Goal: Task Accomplishment & Management: Manage account settings

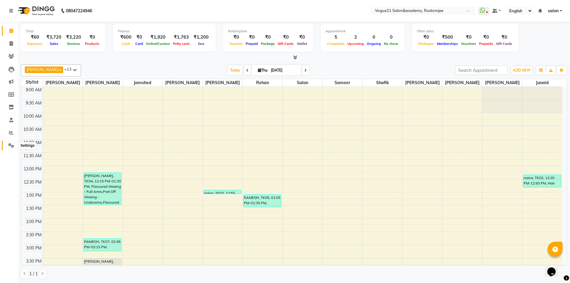
click at [8, 146] on icon at bounding box center [11, 145] width 6 height 4
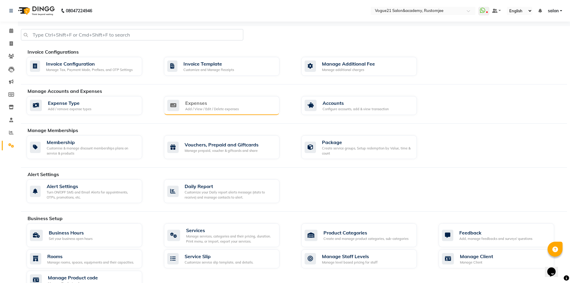
click at [247, 110] on div "Expenses Add / View / Edit / Delete expenses" at bounding box center [220, 105] width 107 height 12
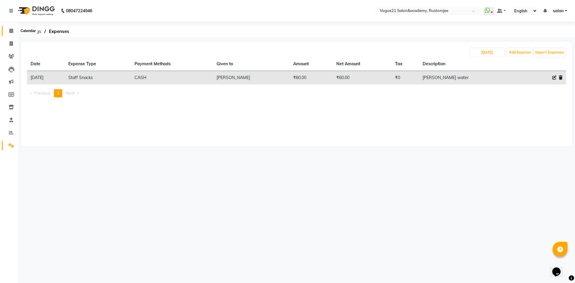
click at [8, 31] on span at bounding box center [11, 31] width 10 height 7
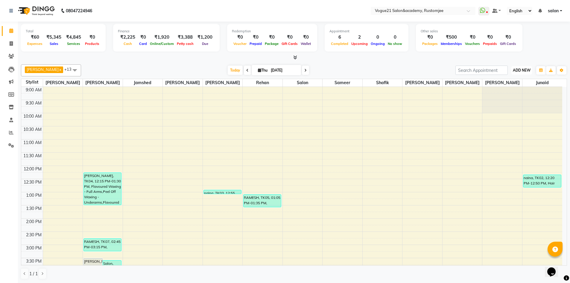
click at [527, 71] on span "ADD NEW" at bounding box center [522, 70] width 18 height 4
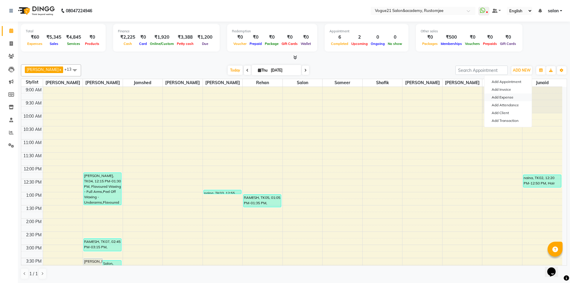
click at [522, 96] on link "Add Expense" at bounding box center [508, 97] width 47 height 8
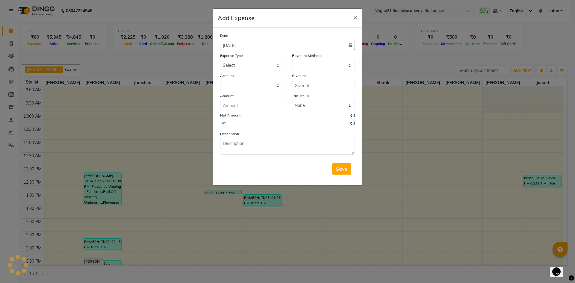
select select "1"
select select "7299"
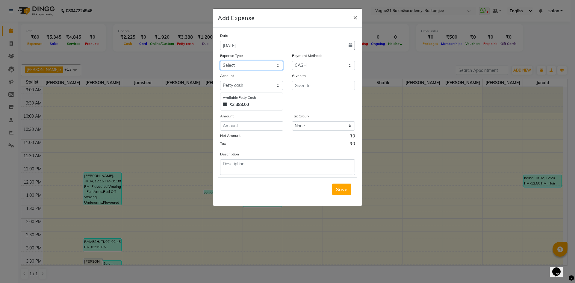
click at [239, 66] on select "Select Advance Salary Bank charges Cash transfer to bank Client Snacks Equipmen…" at bounding box center [251, 65] width 63 height 9
select select "23547"
click at [220, 61] on select "Select Advance Salary Bank charges Cash transfer to bank Client Snacks Equipmen…" at bounding box center [251, 65] width 63 height 9
click at [315, 86] on input "text" at bounding box center [323, 85] width 63 height 9
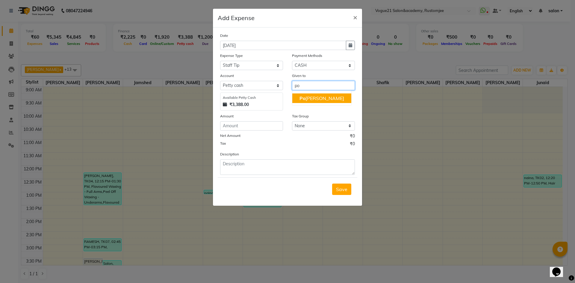
click at [319, 97] on ngb-highlight "Po oja yadav" at bounding box center [321, 98] width 45 height 6
type input "[PERSON_NAME]"
click at [266, 120] on div "Amount" at bounding box center [251, 117] width 63 height 8
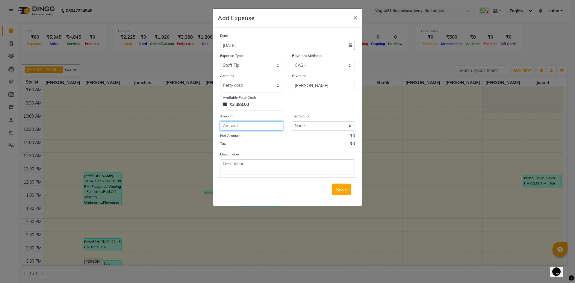
click at [261, 125] on input "number" at bounding box center [251, 125] width 63 height 9
type input "100"
click at [259, 163] on textarea at bounding box center [287, 167] width 135 height 16
type textarea "tip soni"
click at [339, 190] on span "Save" at bounding box center [341, 189] width 11 height 6
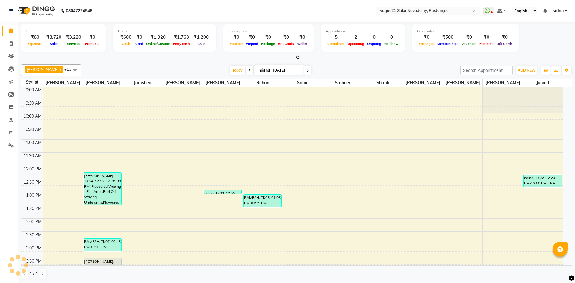
click at [160, 13] on nav "08047224946 Need Help? Call us on 08047224946 Select Location × Vogue21 Salon&a…" at bounding box center [287, 11] width 575 height 22
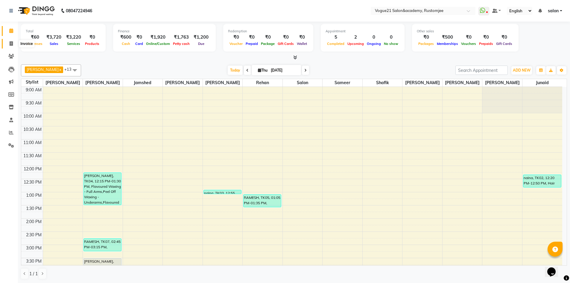
click at [12, 45] on icon at bounding box center [11, 43] width 3 height 4
select select "service"
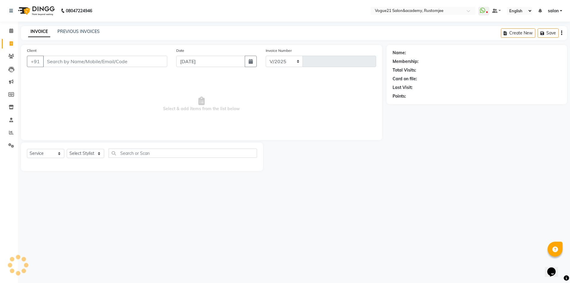
select select "8171"
type input "2716"
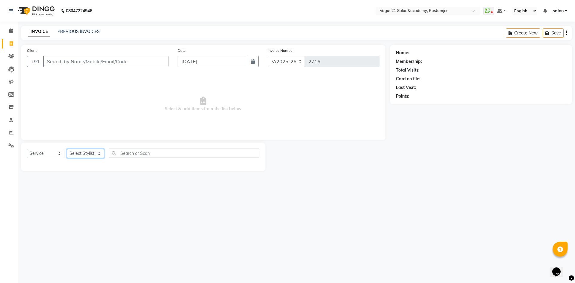
click at [91, 151] on select "Select Stylist aahil alicia anju soni Jamshed junaid Pooja yadav priya jadhav r…" at bounding box center [85, 153] width 37 height 9
select select "76929"
click at [67, 149] on select "Select Stylist aahil alicia anju soni Jamshed junaid Pooja yadav priya jadhav r…" at bounding box center [85, 153] width 37 height 9
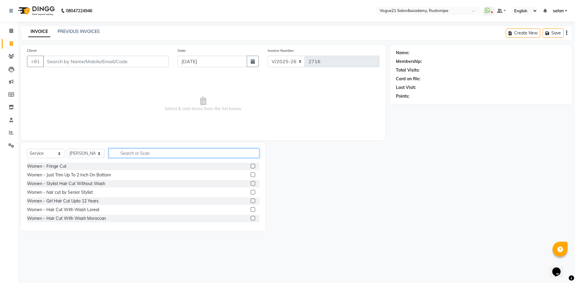
click at [136, 154] on input "text" at bounding box center [184, 152] width 151 height 9
type input "fla"
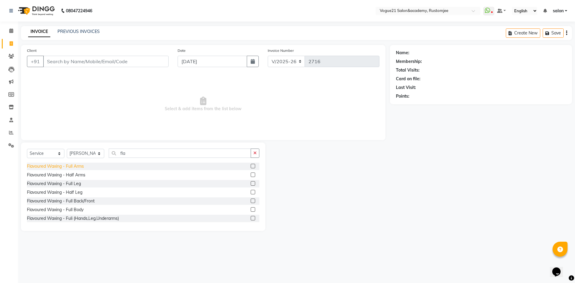
click at [64, 169] on div "Flavoured Waxing - Full Arms" at bounding box center [55, 166] width 57 height 6
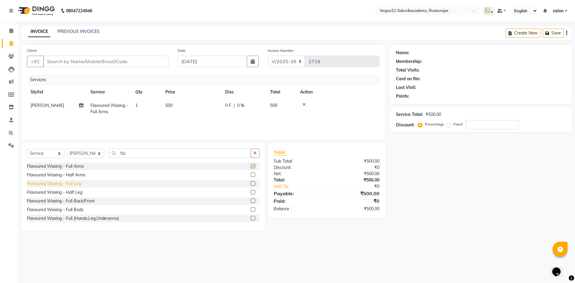
checkbox input "false"
click at [73, 185] on div "Flavoured Waxing - Full Leg" at bounding box center [54, 183] width 54 height 6
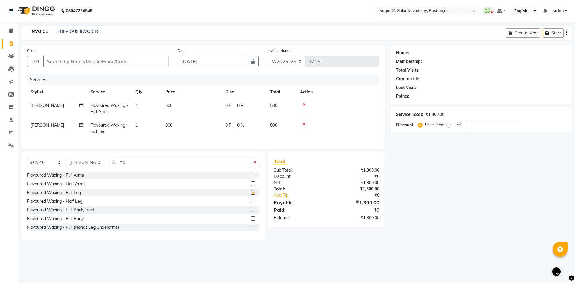
checkbox input "false"
click at [131, 167] on input "fla" at bounding box center [180, 161] width 142 height 9
type input "f"
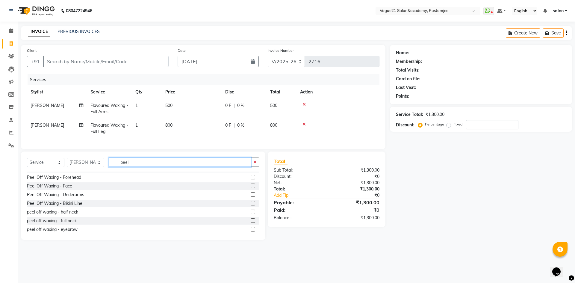
scroll to position [44, 0]
type input "peel"
click at [75, 195] on div "Peel Off Waxing - Underarms" at bounding box center [55, 192] width 57 height 6
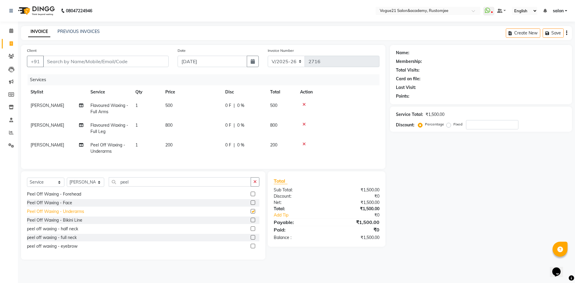
checkbox input "false"
click at [149, 185] on input "peel" at bounding box center [180, 181] width 142 height 9
type input "p"
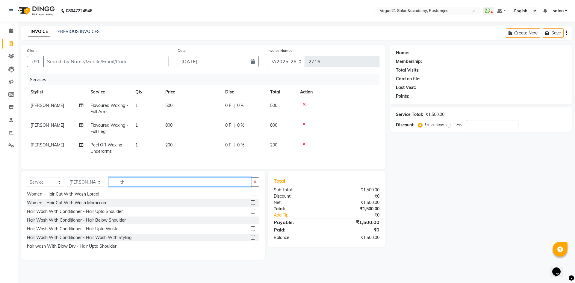
type input "t"
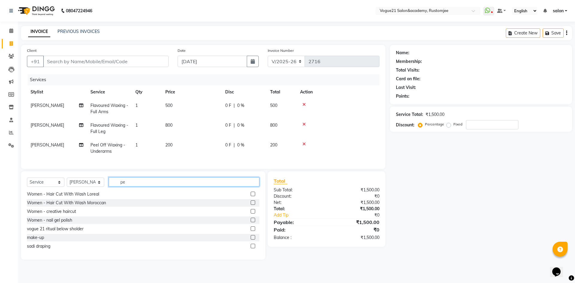
scroll to position [0, 0]
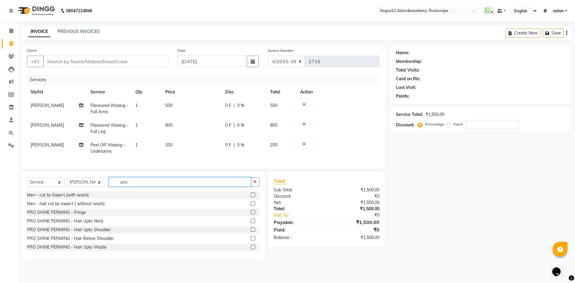
type input "peel"
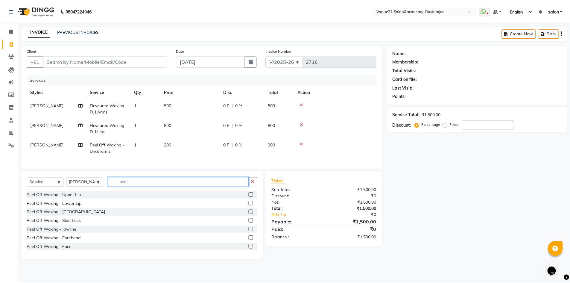
scroll to position [44, 0]
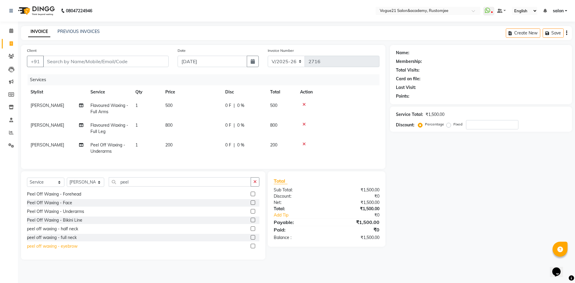
click at [65, 249] on div "peel off waxing - eyebrow" at bounding box center [52, 246] width 51 height 6
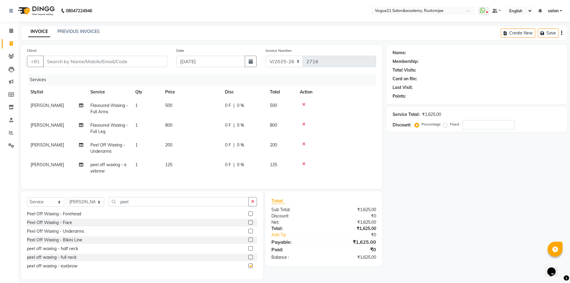
checkbox input "false"
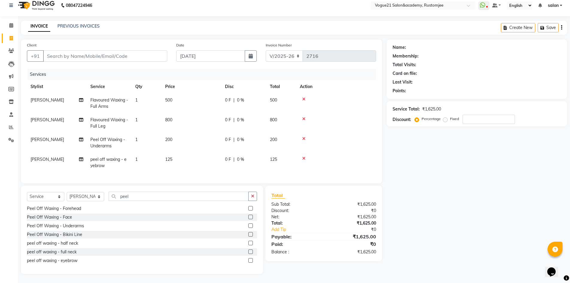
scroll to position [10, 0]
click at [89, 51] on input "Client" at bounding box center [105, 55] width 124 height 11
type input "s"
type input "0"
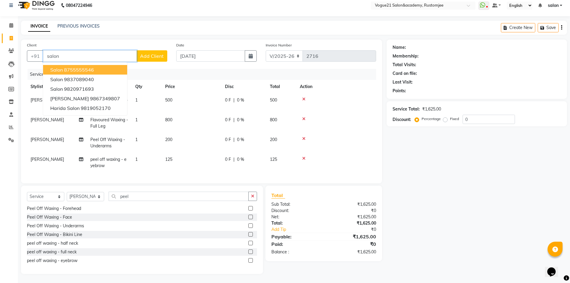
click at [98, 65] on button "Salon 8755555546" at bounding box center [85, 70] width 84 height 10
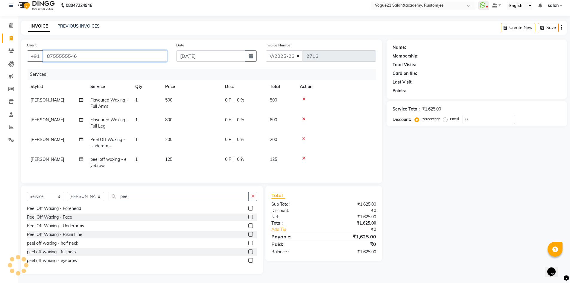
type input "8755555546"
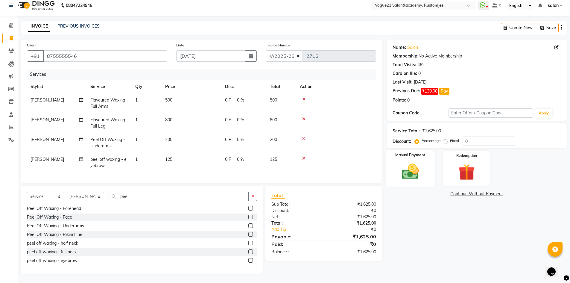
click at [415, 171] on img at bounding box center [411, 171] width 28 height 19
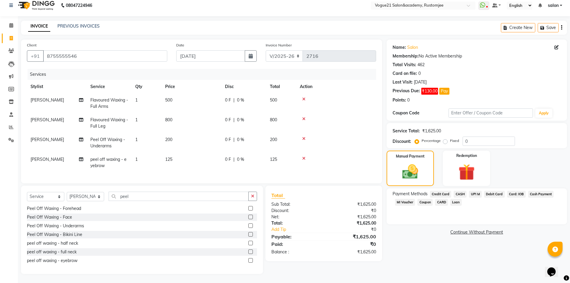
click at [456, 191] on span "CASH" at bounding box center [460, 194] width 13 height 7
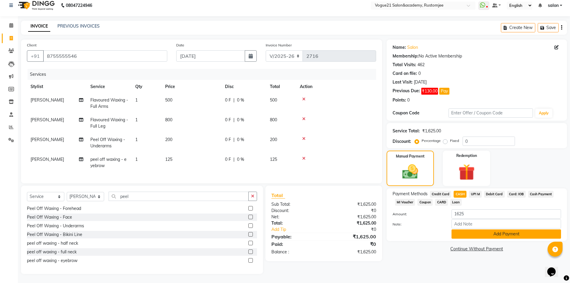
click at [512, 229] on button "Add Payment" at bounding box center [507, 233] width 110 height 9
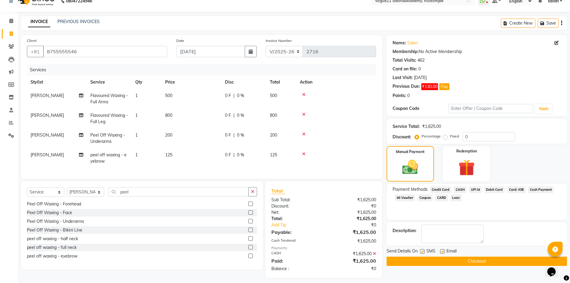
click at [435, 258] on button "Checkout" at bounding box center [477, 260] width 180 height 9
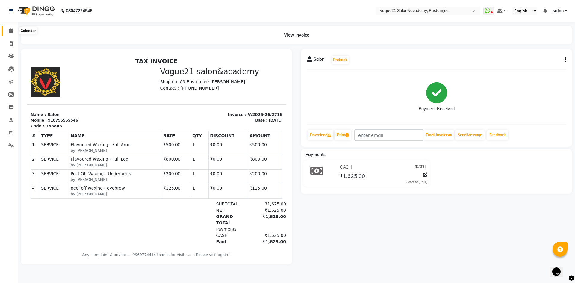
click at [13, 30] on icon at bounding box center [11, 30] width 4 height 4
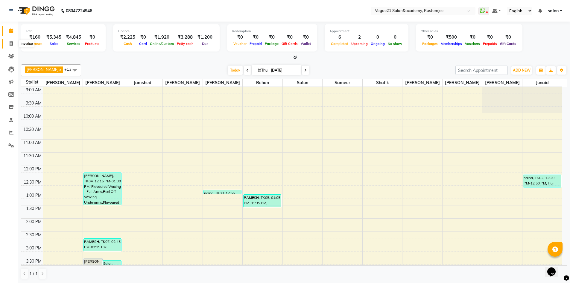
drag, startPoint x: 10, startPoint y: 42, endPoint x: 20, endPoint y: 42, distance: 9.6
click at [10, 42] on icon at bounding box center [11, 43] width 3 height 4
select select "8171"
select select "service"
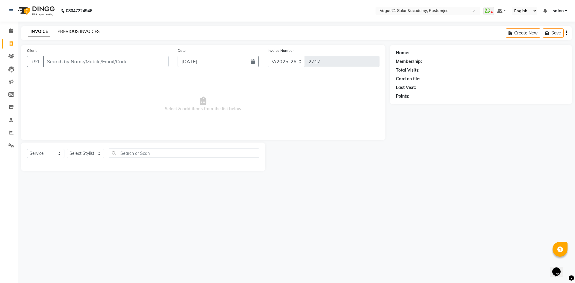
click at [79, 33] on link "PREVIOUS INVOICES" at bounding box center [78, 31] width 42 height 5
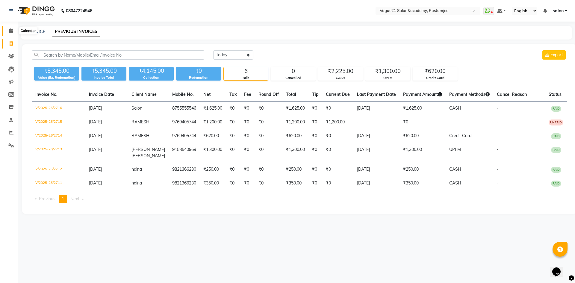
click at [13, 30] on span at bounding box center [11, 31] width 10 height 7
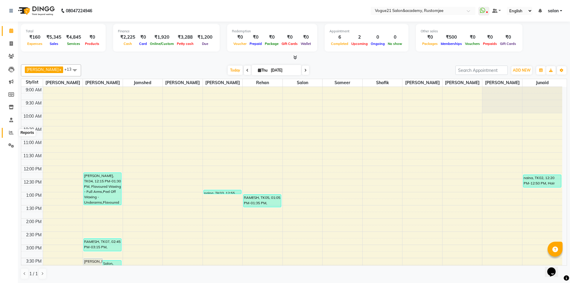
click at [10, 132] on icon at bounding box center [11, 132] width 4 height 4
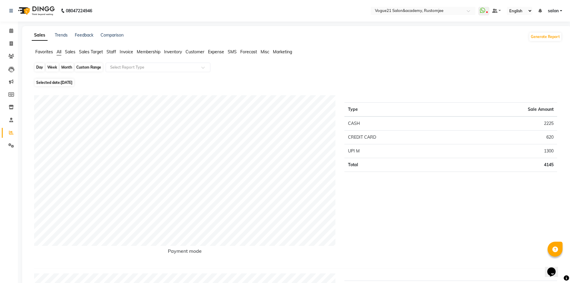
click at [41, 66] on div "Day" at bounding box center [40, 67] width 10 height 8
select select "9"
select select "2025"
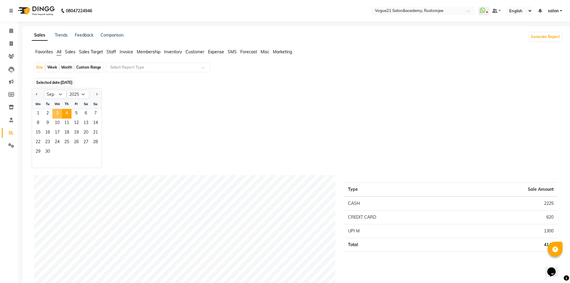
click at [58, 113] on span "3" at bounding box center [57, 114] width 10 height 10
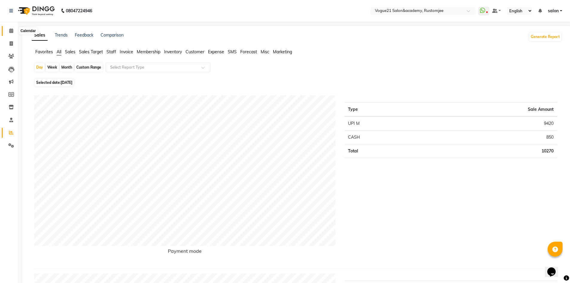
click at [9, 32] on icon at bounding box center [11, 30] width 4 height 4
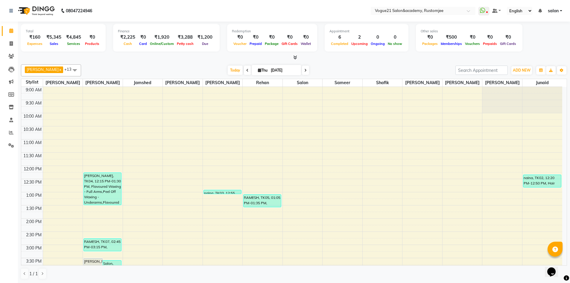
scroll to position [0, 0]
click at [522, 69] on span "ADD NEW" at bounding box center [522, 70] width 18 height 4
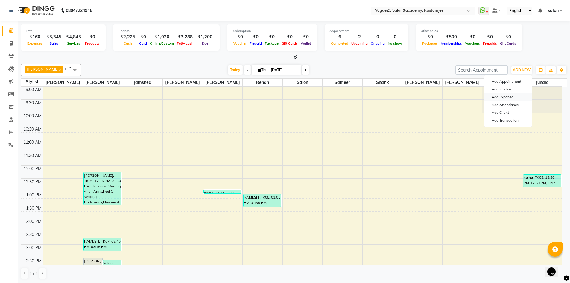
click at [508, 98] on link "Add Expense" at bounding box center [508, 97] width 47 height 8
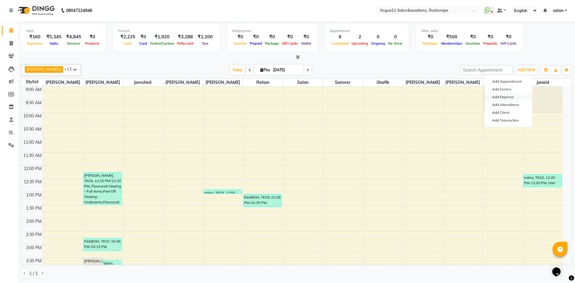
select select "1"
select select "7299"
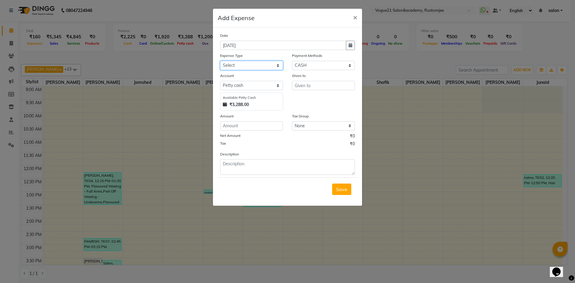
click at [260, 66] on select "Select Advance Salary Bank charges Cash transfer to bank Client Snacks Equipmen…" at bounding box center [251, 65] width 63 height 9
select select "23399"
click at [220, 61] on select "Select Advance Salary Bank charges Cash transfer to bank Client Snacks Equipmen…" at bounding box center [251, 65] width 63 height 9
click at [304, 83] on input "text" at bounding box center [323, 85] width 63 height 9
click at [318, 99] on button "re han" at bounding box center [315, 98] width 47 height 10
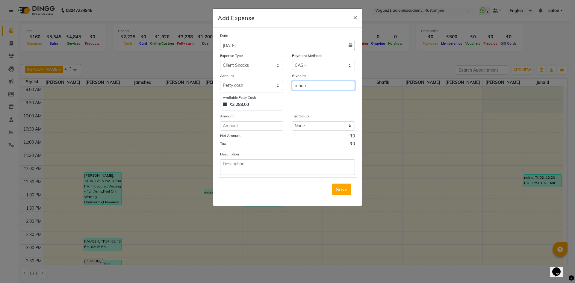
type input "rehan"
click at [246, 125] on input "number" at bounding box center [251, 125] width 63 height 9
type input "50"
click at [243, 167] on textarea at bounding box center [287, 167] width 135 height 16
type textarea "d"
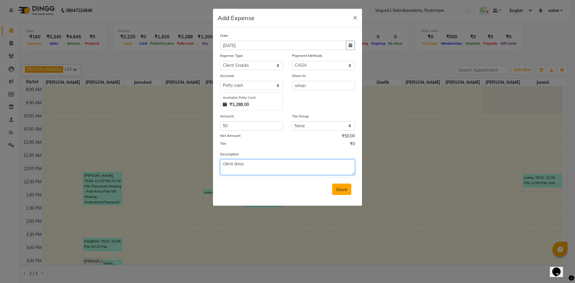
type textarea "cilent dosa"
click at [340, 189] on span "Save" at bounding box center [341, 189] width 11 height 6
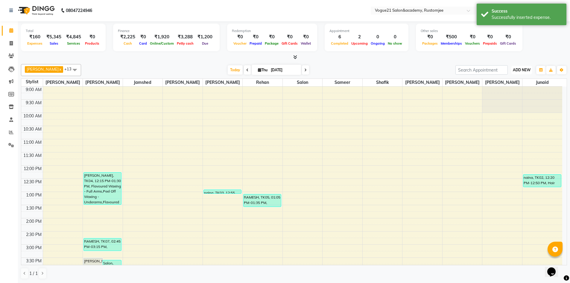
click at [526, 70] on span "ADD NEW" at bounding box center [522, 70] width 18 height 4
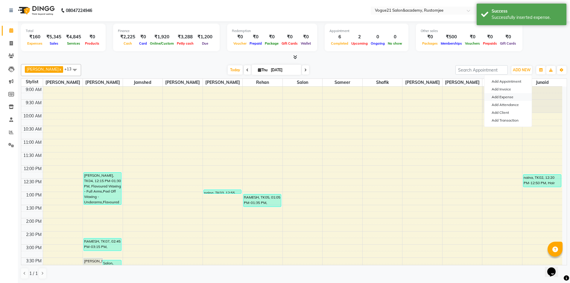
click at [520, 97] on link "Add Expense" at bounding box center [508, 97] width 47 height 8
select select "1"
select select "7299"
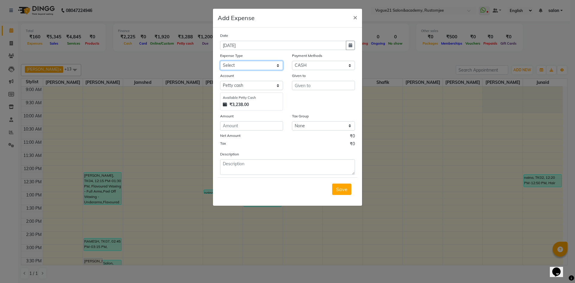
click at [262, 65] on select "Select Advance Salary Bank charges Cash transfer to bank Client Snacks Equipmen…" at bounding box center [251, 65] width 63 height 9
click at [220, 61] on select "Select Advance Salary Bank charges Cash transfer to bank Client Snacks Equipmen…" at bounding box center [251, 65] width 63 height 9
click at [250, 65] on select "Select Advance Salary Bank charges Cash transfer to bank Client Snacks Equipmen…" at bounding box center [251, 65] width 63 height 9
select select "23547"
click at [220, 61] on select "Select Advance Salary Bank charges Cash transfer to bank Client Snacks Equipmen…" at bounding box center [251, 65] width 63 height 9
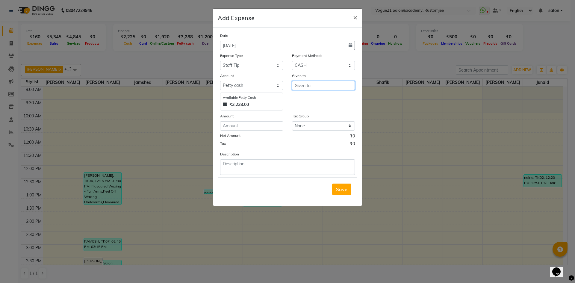
click at [316, 84] on input "text" at bounding box center [323, 85] width 63 height 9
type input "s"
click at [315, 99] on ngb-highlight "P ooja yadav" at bounding box center [320, 98] width 42 height 6
type input "[PERSON_NAME]"
click at [254, 126] on input "number" at bounding box center [251, 125] width 63 height 9
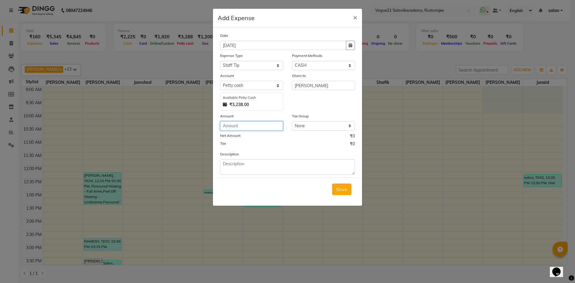
click at [254, 126] on input "number" at bounding box center [251, 125] width 63 height 9
type input "55"
click at [245, 160] on textarea at bounding box center [287, 167] width 135 height 16
type textarea "tip soni"
click at [338, 191] on span "Save" at bounding box center [341, 189] width 11 height 6
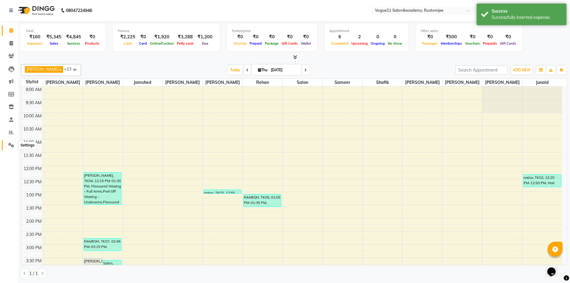
click at [9, 145] on icon at bounding box center [11, 145] width 6 height 4
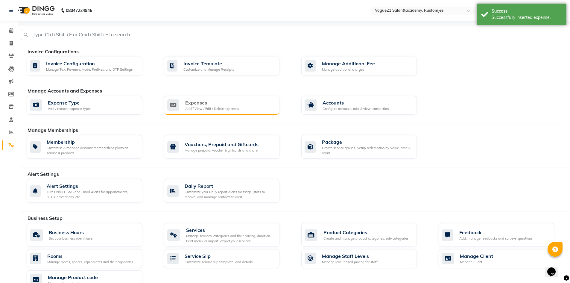
click at [231, 98] on div "Expenses Add / View / Edit / Delete expenses" at bounding box center [222, 105] width 116 height 19
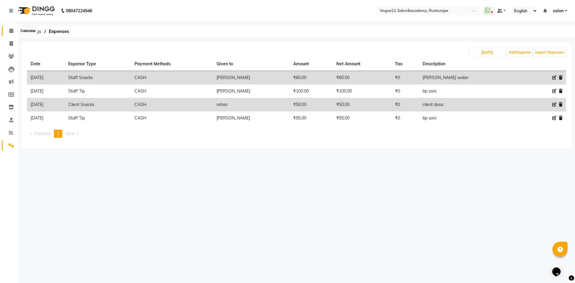
click at [10, 29] on icon at bounding box center [11, 30] width 4 height 4
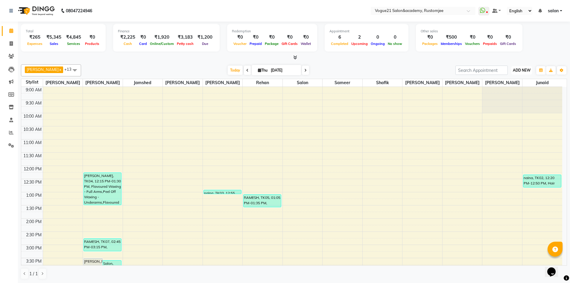
click at [523, 69] on span "ADD NEW" at bounding box center [522, 70] width 18 height 4
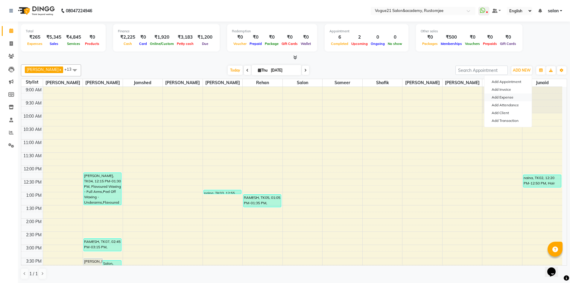
click at [509, 97] on link "Add Expense" at bounding box center [508, 97] width 47 height 8
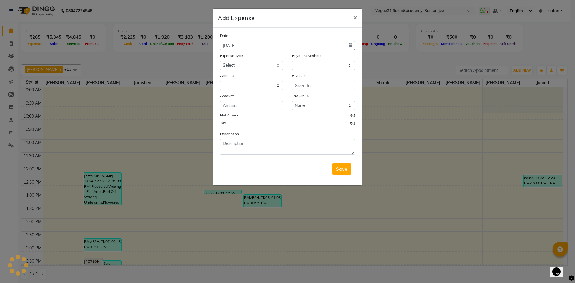
select select "1"
select select "7299"
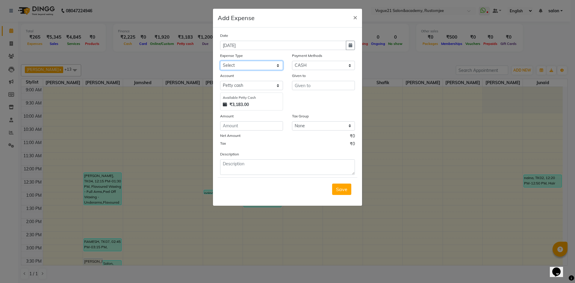
click at [250, 62] on select "Select Advance Salary Bank charges Cash transfer to bank Client Snacks Equipmen…" at bounding box center [251, 65] width 63 height 9
select select "23399"
click at [220, 61] on select "Select Advance Salary Bank charges Cash transfer to bank Client Snacks Equipmen…" at bounding box center [251, 65] width 63 height 9
click at [303, 86] on input "text" at bounding box center [323, 85] width 63 height 9
type input "altamash"
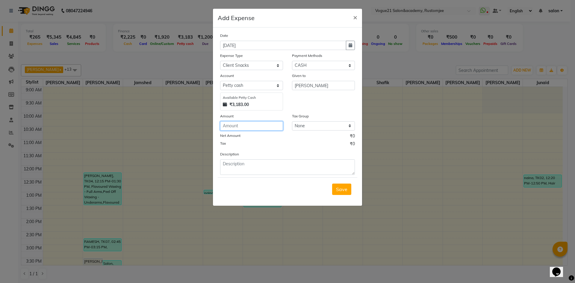
click at [259, 122] on input "number" at bounding box center [251, 125] width 63 height 9
type input "20"
click at [257, 162] on textarea at bounding box center [287, 167] width 135 height 16
type textarea "cilent tea"
click at [342, 189] on span "Save" at bounding box center [341, 189] width 11 height 6
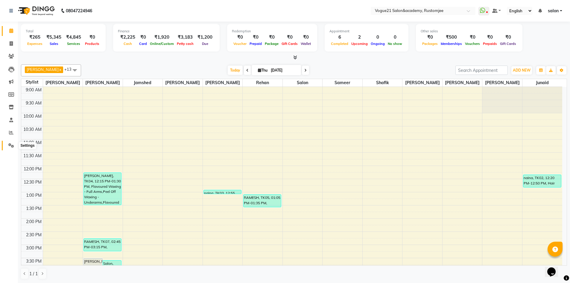
click at [10, 145] on icon at bounding box center [11, 145] width 6 height 4
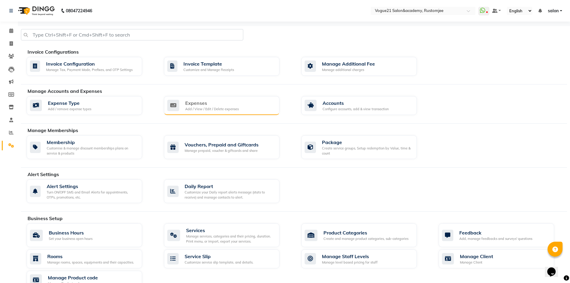
click at [192, 100] on div "Expenses" at bounding box center [212, 102] width 54 height 7
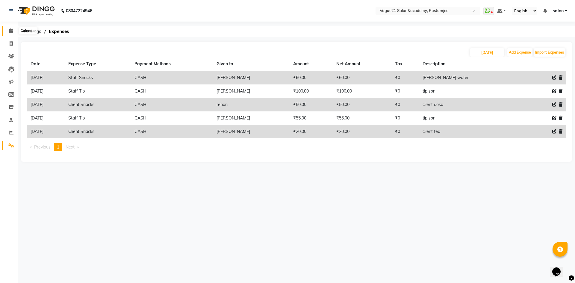
click at [10, 31] on icon at bounding box center [11, 30] width 4 height 4
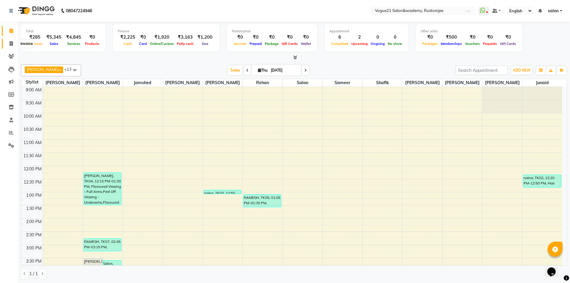
click at [13, 44] on icon at bounding box center [11, 43] width 3 height 4
select select "service"
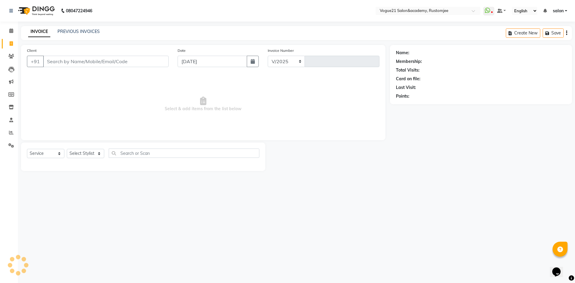
select select "8171"
type input "2717"
click at [57, 31] on div "INVOICE PREVIOUS INVOICES" at bounding box center [60, 31] width 79 height 6
click at [85, 30] on link "PREVIOUS INVOICES" at bounding box center [78, 31] width 42 height 5
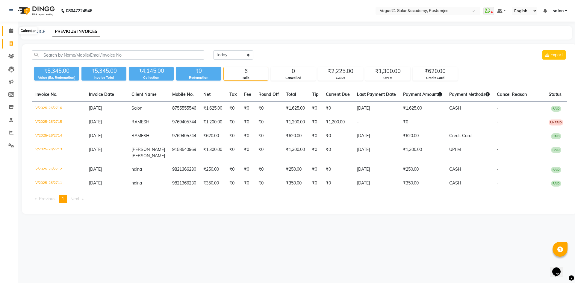
click at [10, 32] on icon at bounding box center [11, 30] width 4 height 4
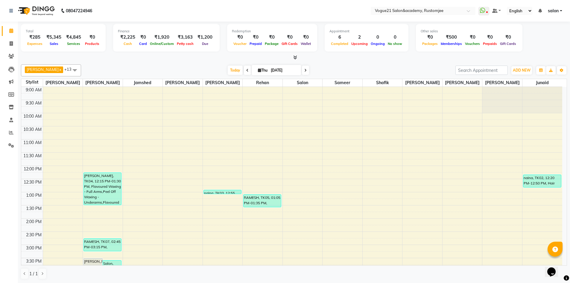
scroll to position [0, 0]
click at [10, 43] on icon at bounding box center [11, 43] width 3 height 4
select select "service"
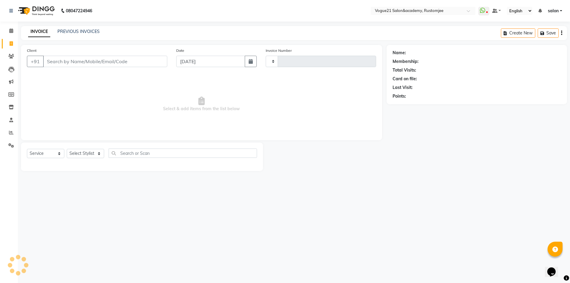
type input "2717"
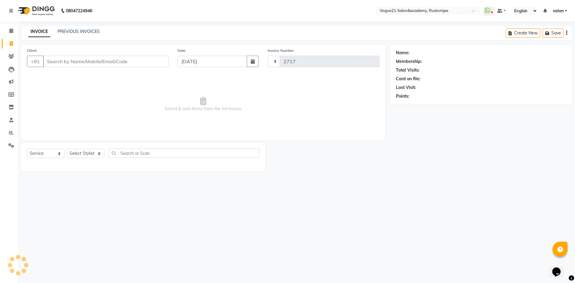
select select "8171"
click at [84, 154] on select "Select Stylist [PERSON_NAME] [PERSON_NAME] [PERSON_NAME] [PERSON_NAME] [PERSON_…" at bounding box center [85, 153] width 37 height 9
select select "76929"
click at [67, 149] on select "Select Stylist [PERSON_NAME] [PERSON_NAME] [PERSON_NAME] [PERSON_NAME] [PERSON_…" at bounding box center [85, 153] width 37 height 9
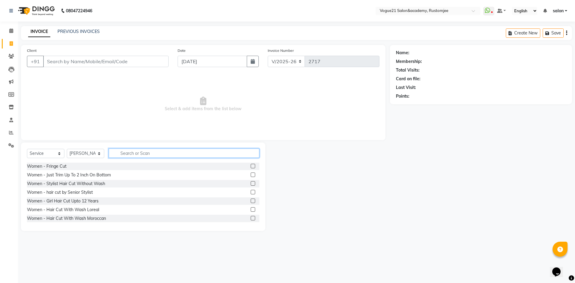
click at [138, 151] on input "text" at bounding box center [184, 152] width 151 height 9
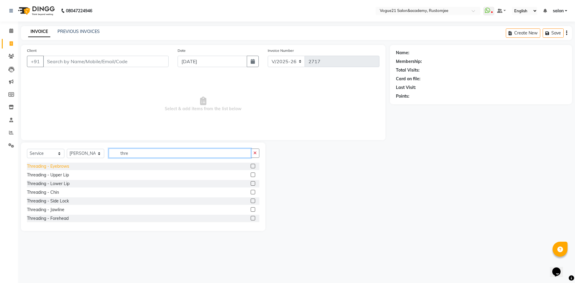
type input "thre"
click at [64, 167] on div "Threading - Eyebrows" at bounding box center [48, 166] width 42 height 6
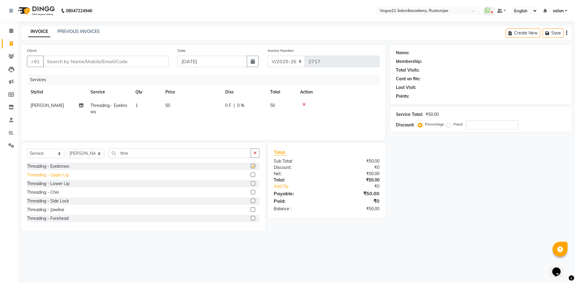
checkbox input "false"
click at [66, 177] on div "Threading - Upper Lip" at bounding box center [48, 175] width 42 height 6
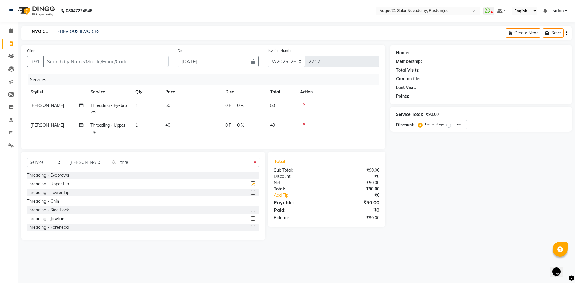
checkbox input "false"
click at [67, 230] on div "Threading - Forehead" at bounding box center [48, 227] width 42 height 6
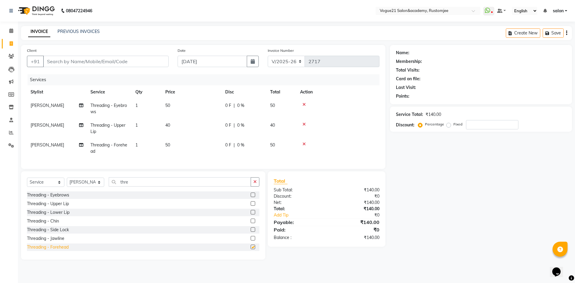
checkbox input "false"
click at [104, 63] on input "Client" at bounding box center [105, 61] width 125 height 11
type input "s"
type input "0"
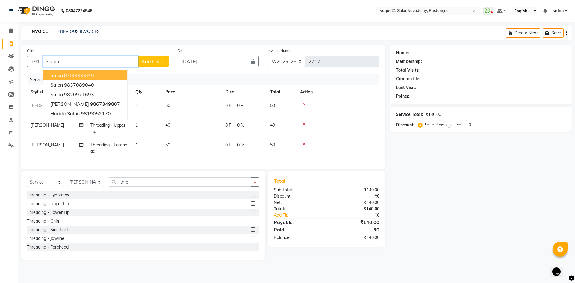
click at [108, 72] on button "Salon 8755555546" at bounding box center [85, 75] width 84 height 10
type input "8755555546"
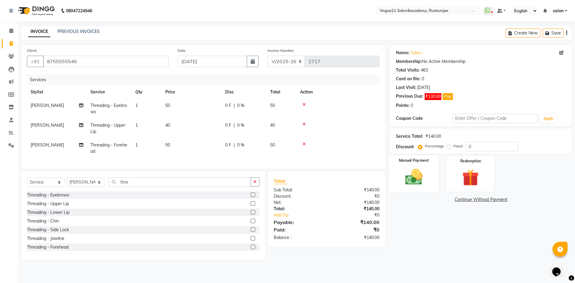
click at [423, 182] on img at bounding box center [414, 177] width 28 height 20
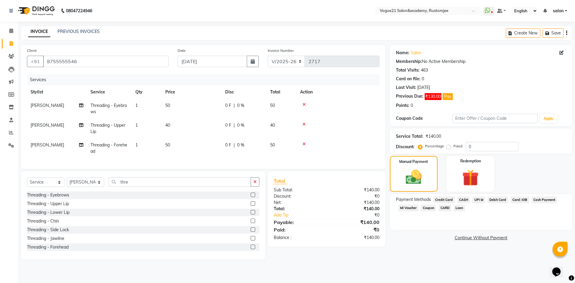
click at [479, 199] on span "UPI M" at bounding box center [478, 199] width 13 height 7
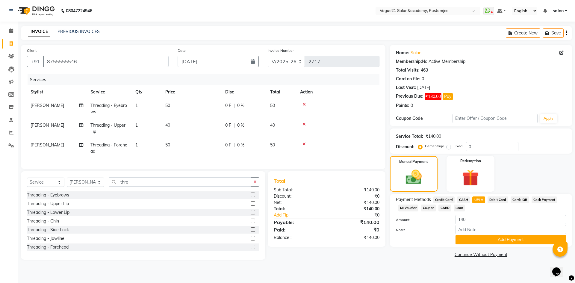
click at [573, 173] on div "Manual Payment Redemption" at bounding box center [480, 174] width 191 height 36
click at [495, 239] on button "Add Payment" at bounding box center [510, 239] width 110 height 9
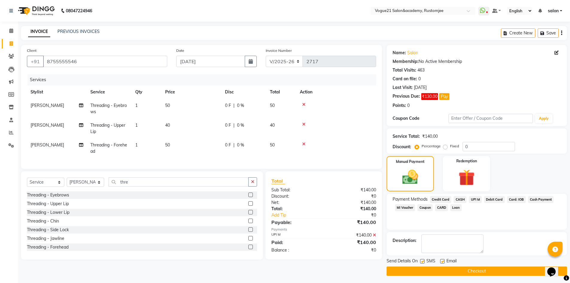
click at [465, 270] on button "Checkout" at bounding box center [477, 270] width 180 height 9
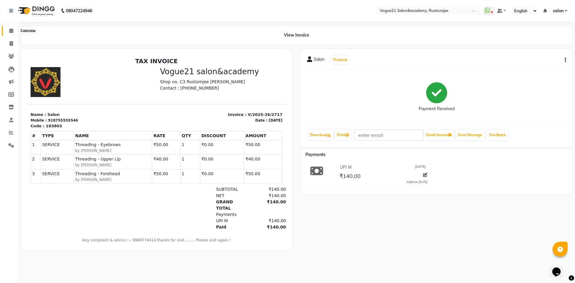
click at [7, 33] on span at bounding box center [11, 31] width 10 height 7
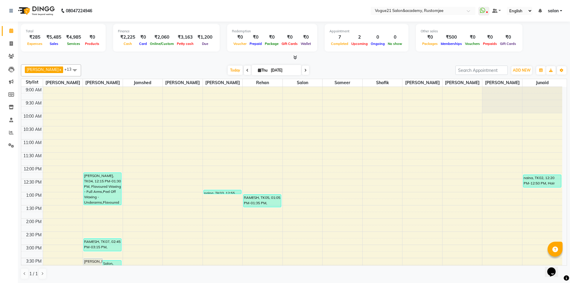
scroll to position [0, 0]
click at [8, 45] on span at bounding box center [11, 43] width 10 height 7
select select "8171"
select select "service"
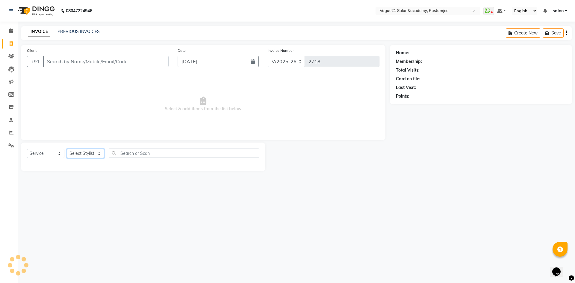
click at [95, 155] on select "Select Stylist" at bounding box center [85, 153] width 37 height 9
select select "76929"
click at [67, 149] on select "Select Stylist [PERSON_NAME] [PERSON_NAME] [PERSON_NAME] [PERSON_NAME] [PERSON_…" at bounding box center [85, 153] width 37 height 9
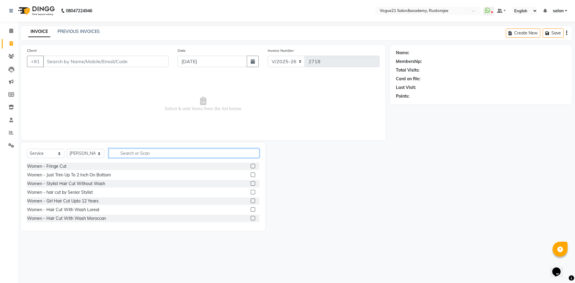
click at [129, 157] on input "text" at bounding box center [184, 152] width 151 height 9
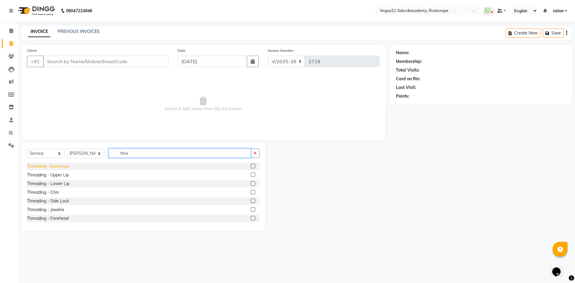
type input "thre"
click at [55, 166] on div "Threading - Eyebrows" at bounding box center [48, 166] width 42 height 6
checkbox input "false"
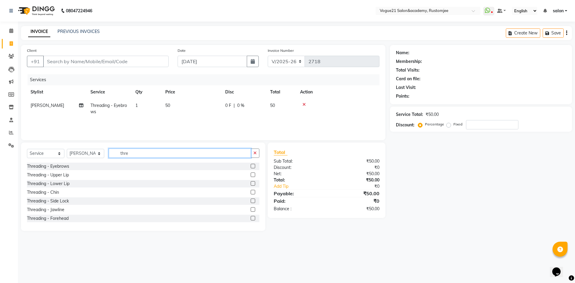
click at [135, 152] on input "thre" at bounding box center [180, 152] width 142 height 9
type input "t"
type input "peel"
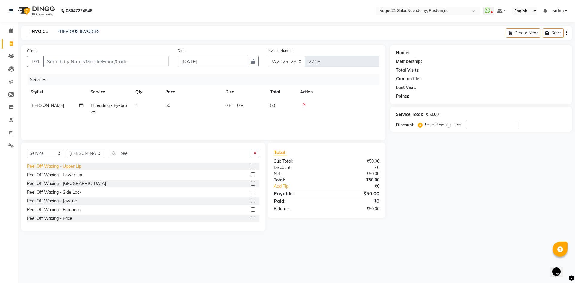
click at [75, 165] on div "Peel Off Waxing - Upper Lip" at bounding box center [54, 166] width 54 height 6
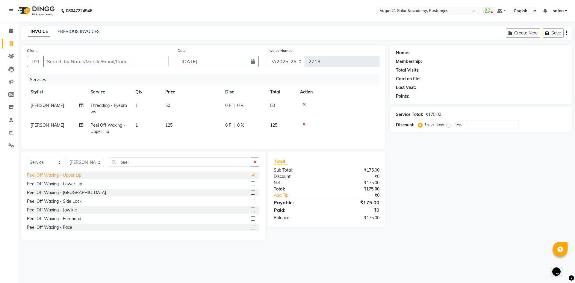
checkbox input "false"
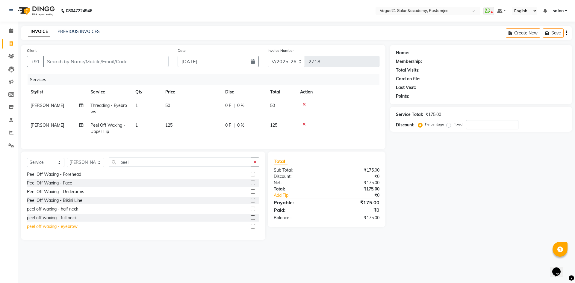
click at [72, 229] on div "peel off waxing - eyebrow" at bounding box center [52, 226] width 51 height 6
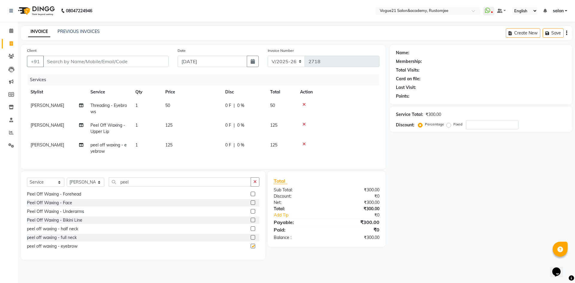
checkbox input "false"
click at [303, 106] on icon at bounding box center [303, 104] width 3 height 4
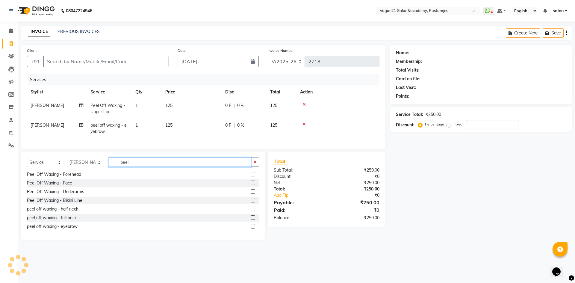
click at [153, 163] on input "peel" at bounding box center [180, 161] width 142 height 9
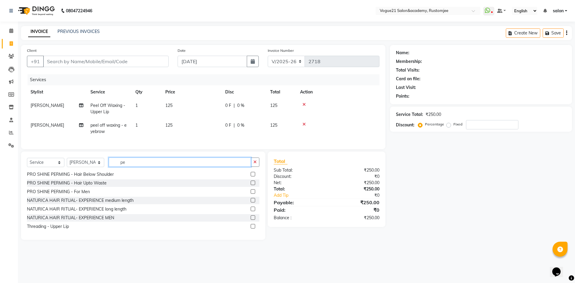
type input "p"
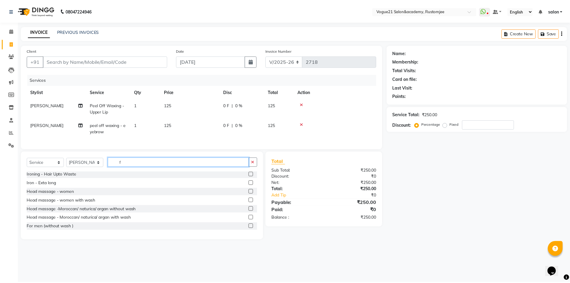
scroll to position [0, 0]
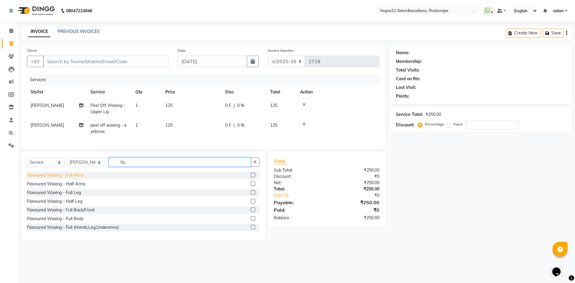
type input "fla"
click at [54, 178] on div "Flavoured Waxing - Full Arms" at bounding box center [55, 175] width 57 height 6
checkbox input "false"
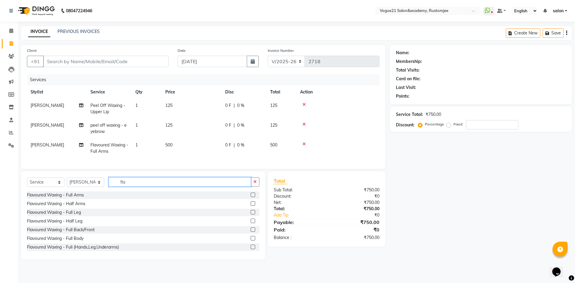
click at [150, 185] on input "fla" at bounding box center [180, 181] width 142 height 9
type input "f"
type input "peel"
click at [76, 198] on div "Peel Off Waxing - Upper Lip" at bounding box center [54, 195] width 54 height 6
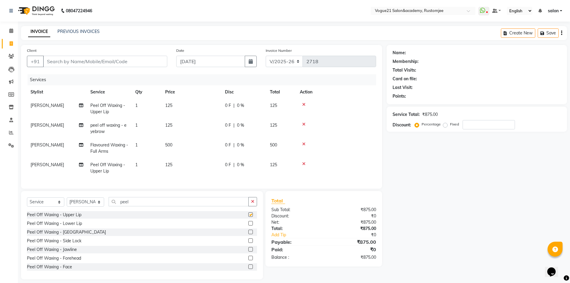
checkbox input "false"
click at [71, 227] on div "Peel Off Waxing - Lower Lip" at bounding box center [54, 223] width 55 height 6
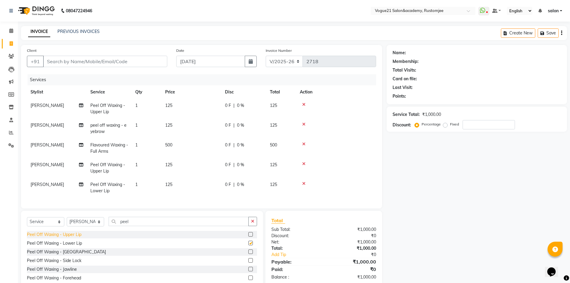
checkbox input "false"
click at [67, 255] on div "Peel Off Waxing - [GEOGRAPHIC_DATA]" at bounding box center [66, 252] width 79 height 6
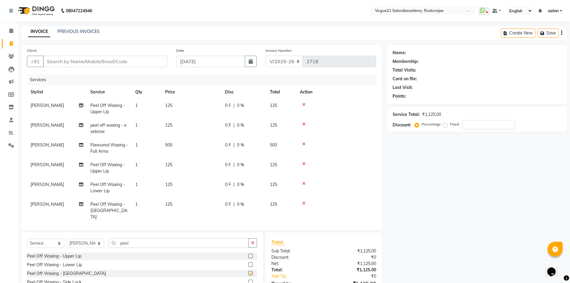
checkbox input "false"
click at [146, 239] on input "peel" at bounding box center [179, 242] width 140 height 9
type input "p"
type input "peel"
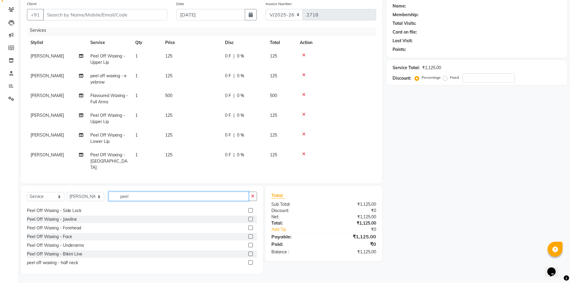
scroll to position [44, 0]
click at [74, 224] on div "Peel Off Waxing - Underarms" at bounding box center [55, 226] width 57 height 6
checkbox input "false"
click at [146, 195] on input "peel" at bounding box center [179, 196] width 140 height 9
type input "p"
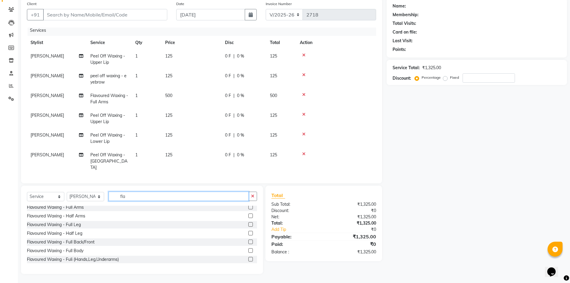
scroll to position [0, 0]
type input "fla"
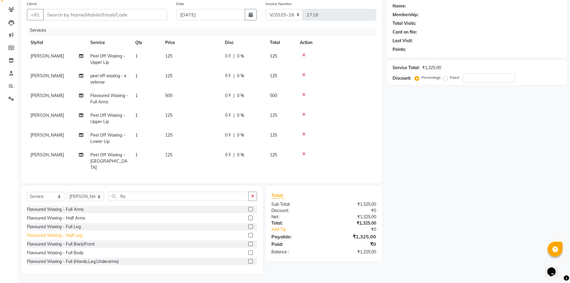
click at [78, 236] on div "Flavoured Waxing - Half Leg" at bounding box center [54, 235] width 55 height 6
checkbox input "false"
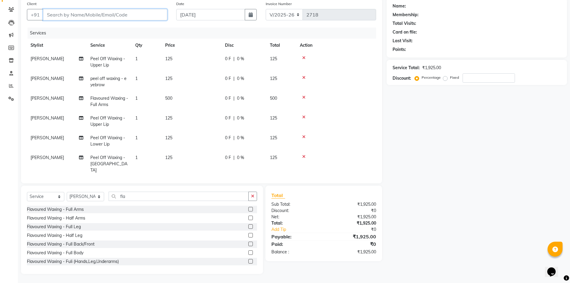
click at [92, 14] on input "Client" at bounding box center [105, 14] width 124 height 11
type input "9"
type input "0"
click at [74, 26] on span "992077" at bounding box center [72, 28] width 18 height 6
type input "9920779541"
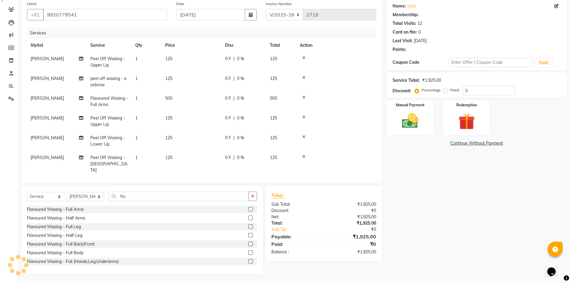
select select "1: Object"
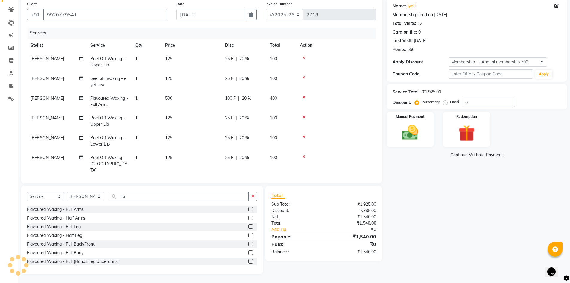
type input "20"
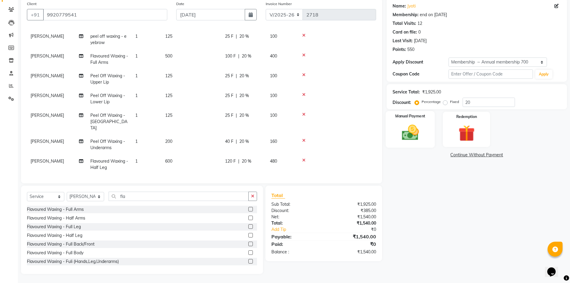
click at [407, 138] on img at bounding box center [411, 132] width 28 height 19
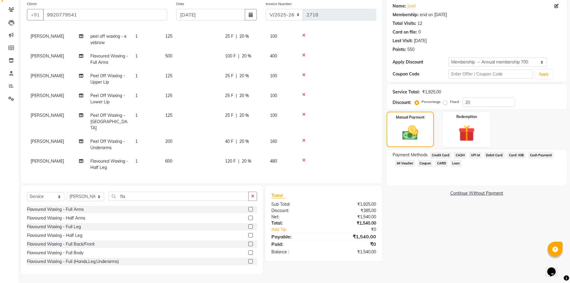
click at [473, 156] on span "UPI M" at bounding box center [475, 155] width 13 height 7
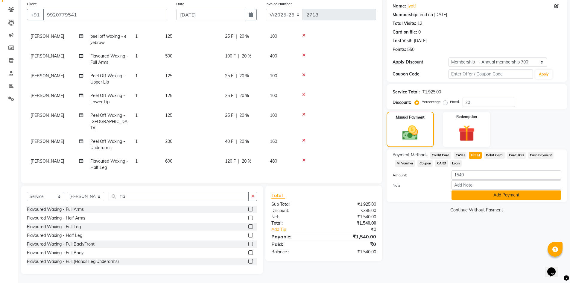
click at [485, 194] on button "Add Payment" at bounding box center [507, 194] width 110 height 9
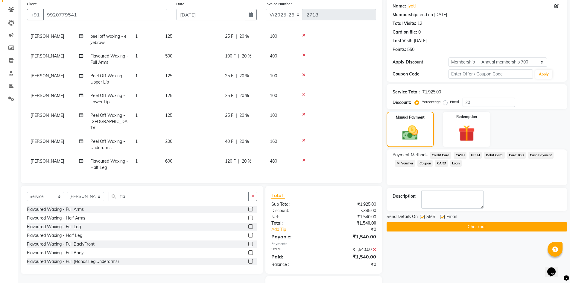
click at [451, 226] on button "Checkout" at bounding box center [477, 226] width 180 height 9
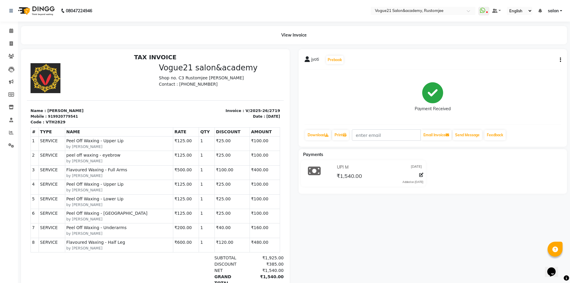
scroll to position [5, 0]
drag, startPoint x: 11, startPoint y: 31, endPoint x: 26, endPoint y: 3, distance: 31.5
click at [11, 31] on icon at bounding box center [11, 30] width 4 height 4
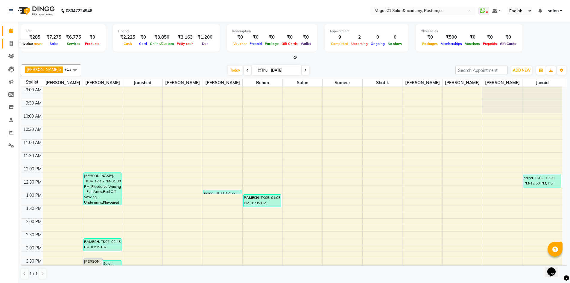
click at [10, 41] on icon at bounding box center [11, 43] width 3 height 4
select select "8171"
select select "service"
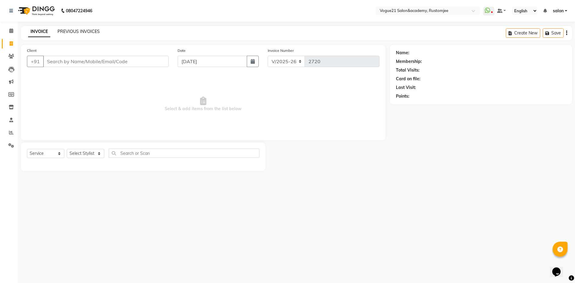
click at [85, 31] on link "PREVIOUS INVOICES" at bounding box center [78, 31] width 42 height 5
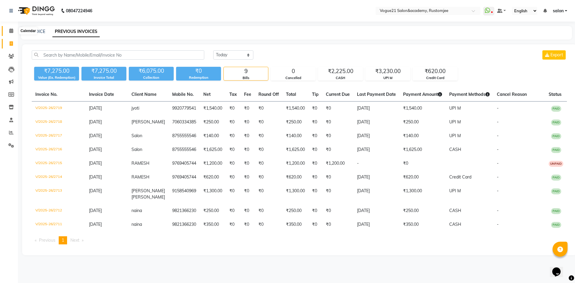
click at [8, 33] on span at bounding box center [11, 31] width 10 height 7
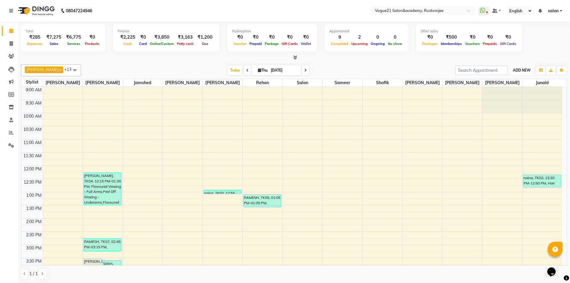
click at [522, 70] on span "ADD NEW" at bounding box center [522, 70] width 18 height 4
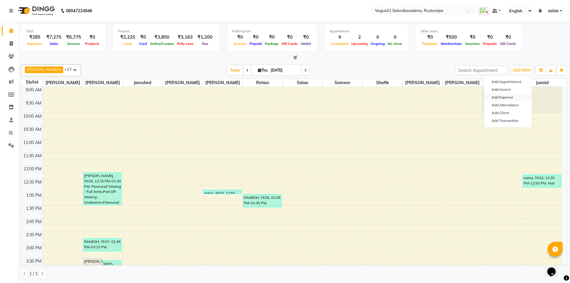
click at [514, 96] on link "Add Expense" at bounding box center [508, 97] width 47 height 8
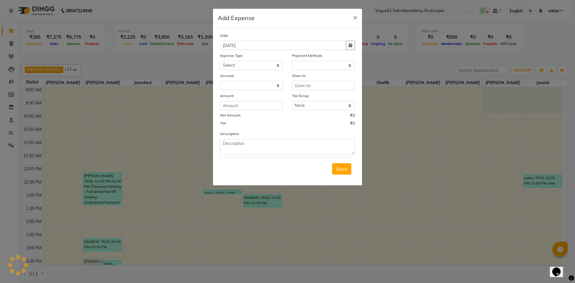
select select "1"
select select "7299"
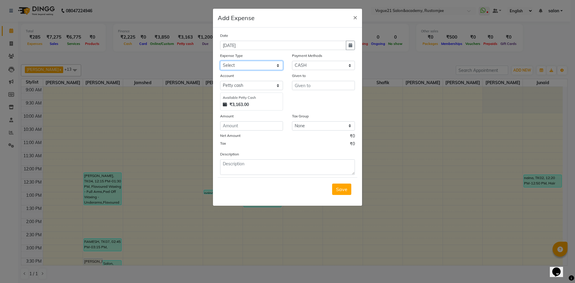
click at [254, 68] on select "Select Advance Salary Bank charges Cash transfer to bank Client Snacks Equipmen…" at bounding box center [251, 65] width 63 height 9
select select "23417"
click at [220, 61] on select "Select Advance Salary Bank charges Cash transfer to bank Client Snacks Equipmen…" at bounding box center [251, 65] width 63 height 9
click at [320, 81] on input "text" at bounding box center [323, 85] width 63 height 9
click at [325, 96] on button "re han" at bounding box center [315, 98] width 47 height 10
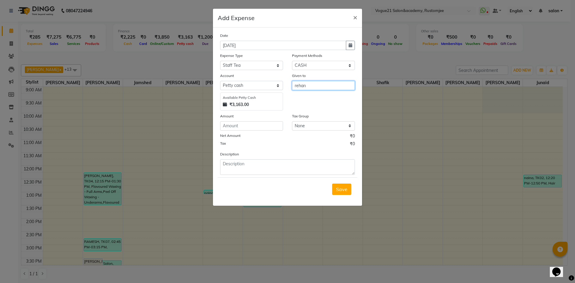
type input "rehan"
click at [261, 124] on input "number" at bounding box center [251, 125] width 63 height 9
type input "70"
click at [228, 163] on textarea at bounding box center [287, 167] width 135 height 16
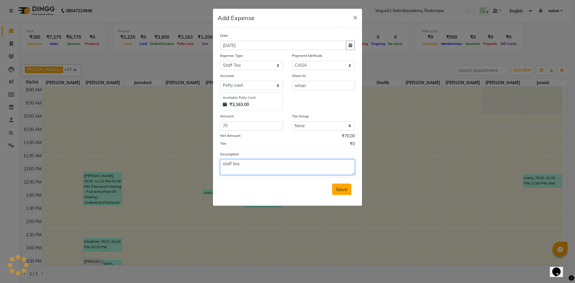
type textarea "staff tea"
click at [345, 190] on span "Save" at bounding box center [341, 189] width 11 height 6
